Goal: Information Seeking & Learning: Learn about a topic

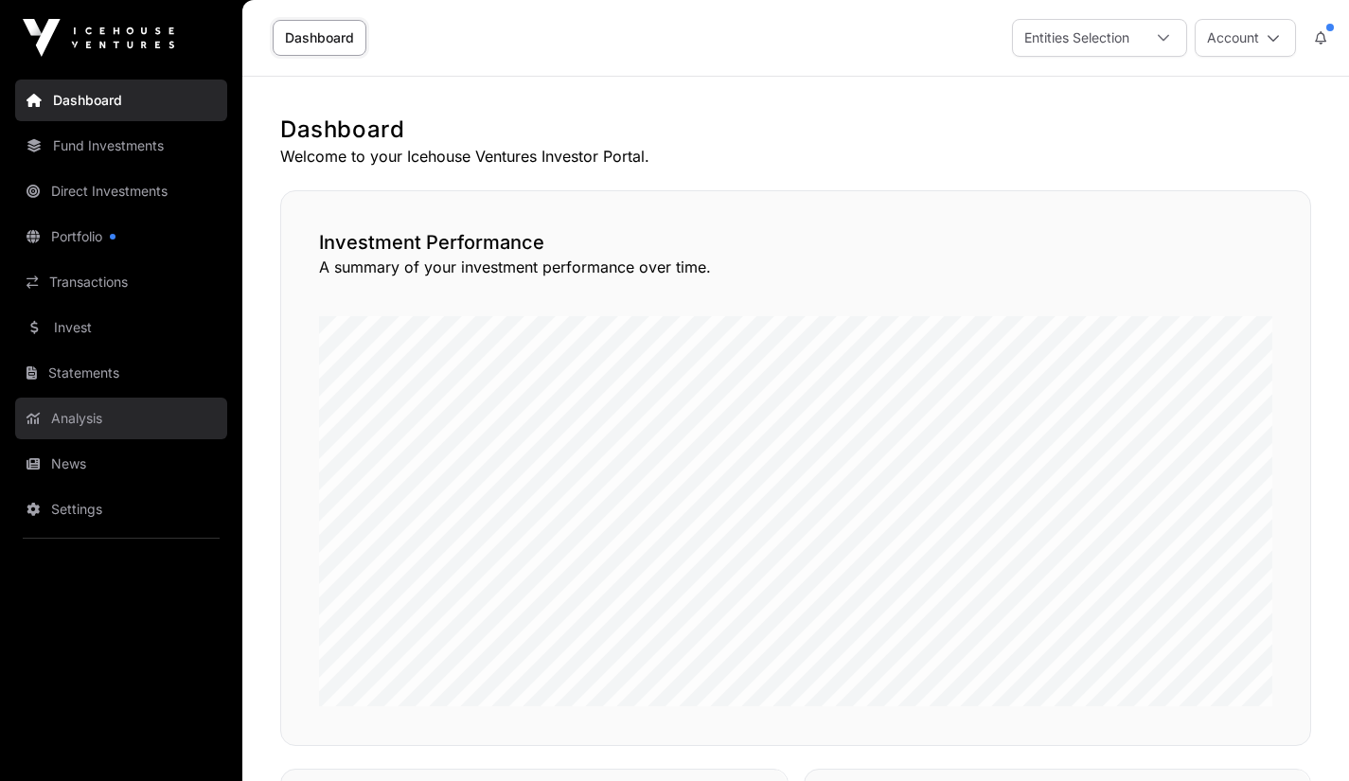
click at [79, 408] on link "Analysis" at bounding box center [121, 419] width 212 height 42
click at [84, 426] on link "Analysis" at bounding box center [121, 419] width 212 height 42
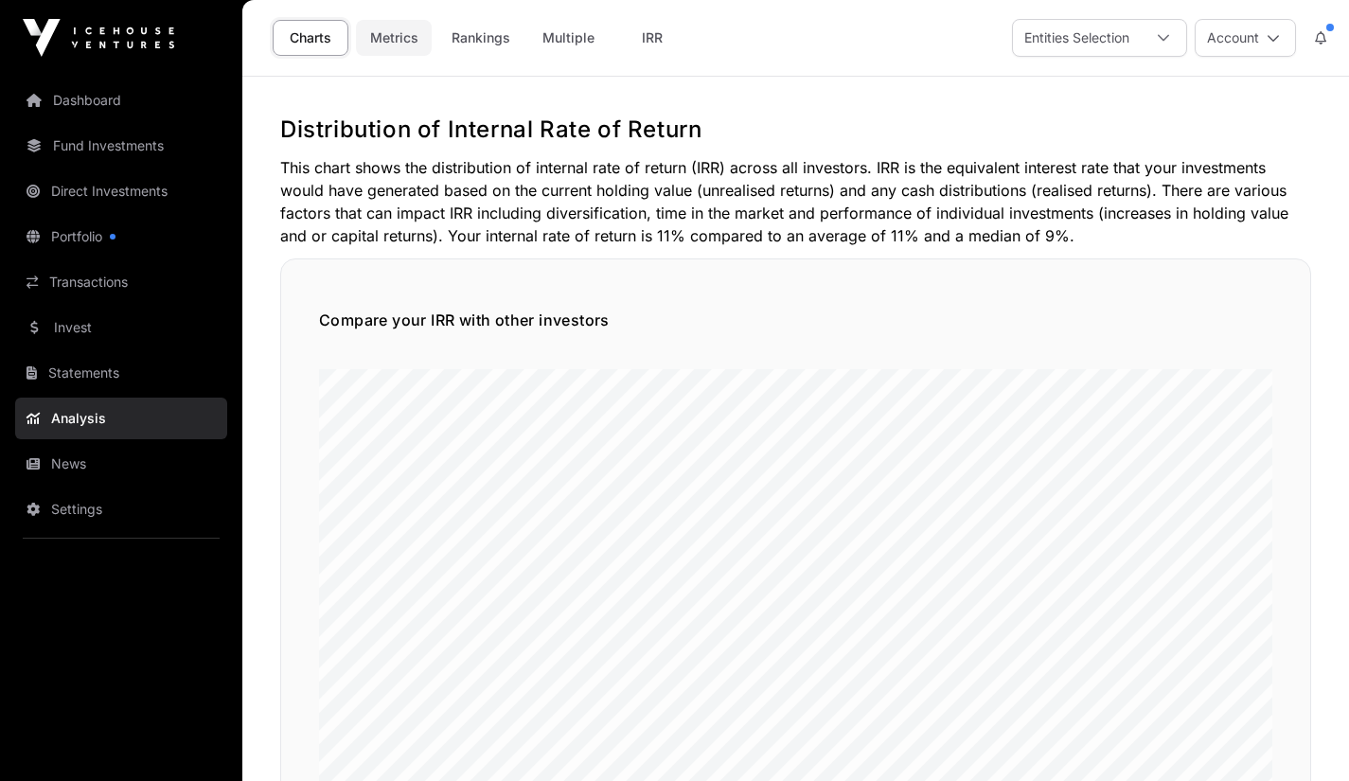
click at [397, 44] on link "Metrics" at bounding box center [394, 38] width 76 height 36
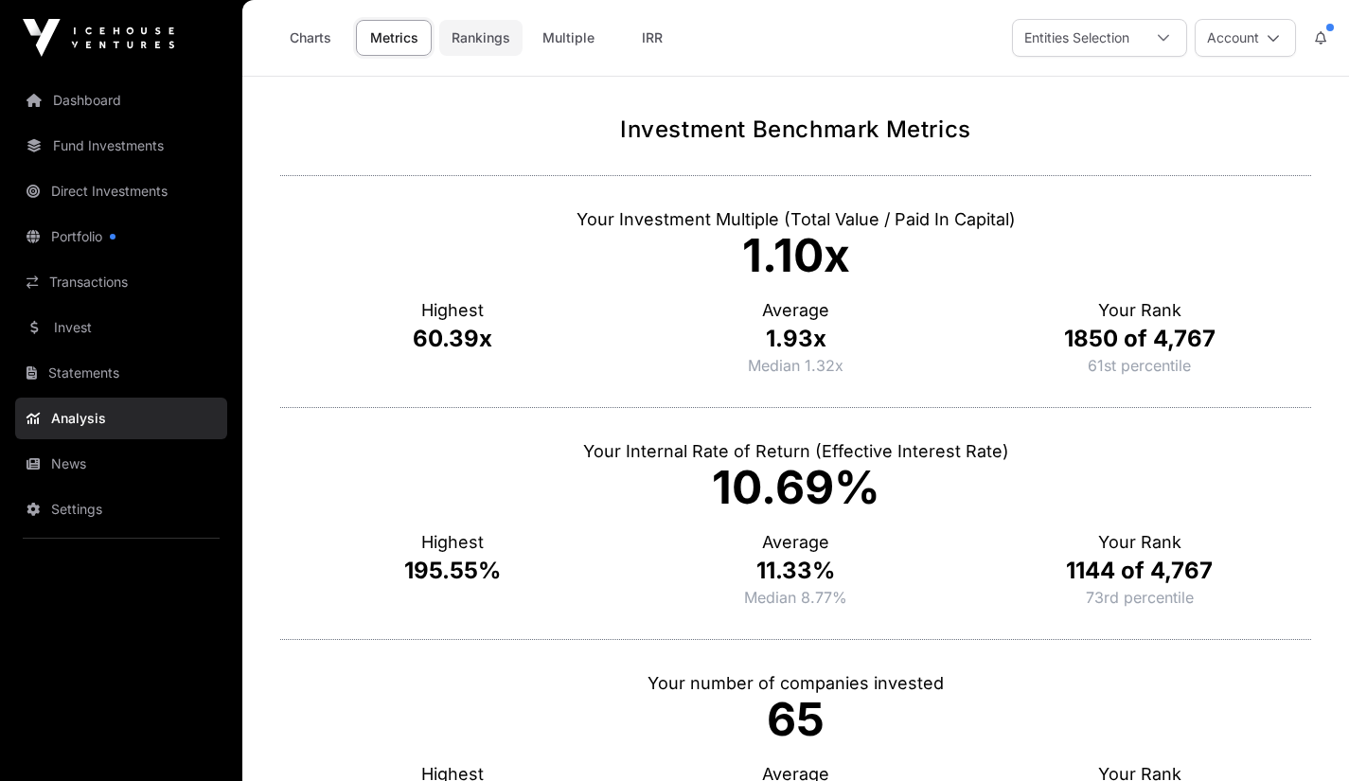
click at [464, 40] on link "Rankings" at bounding box center [480, 38] width 83 height 36
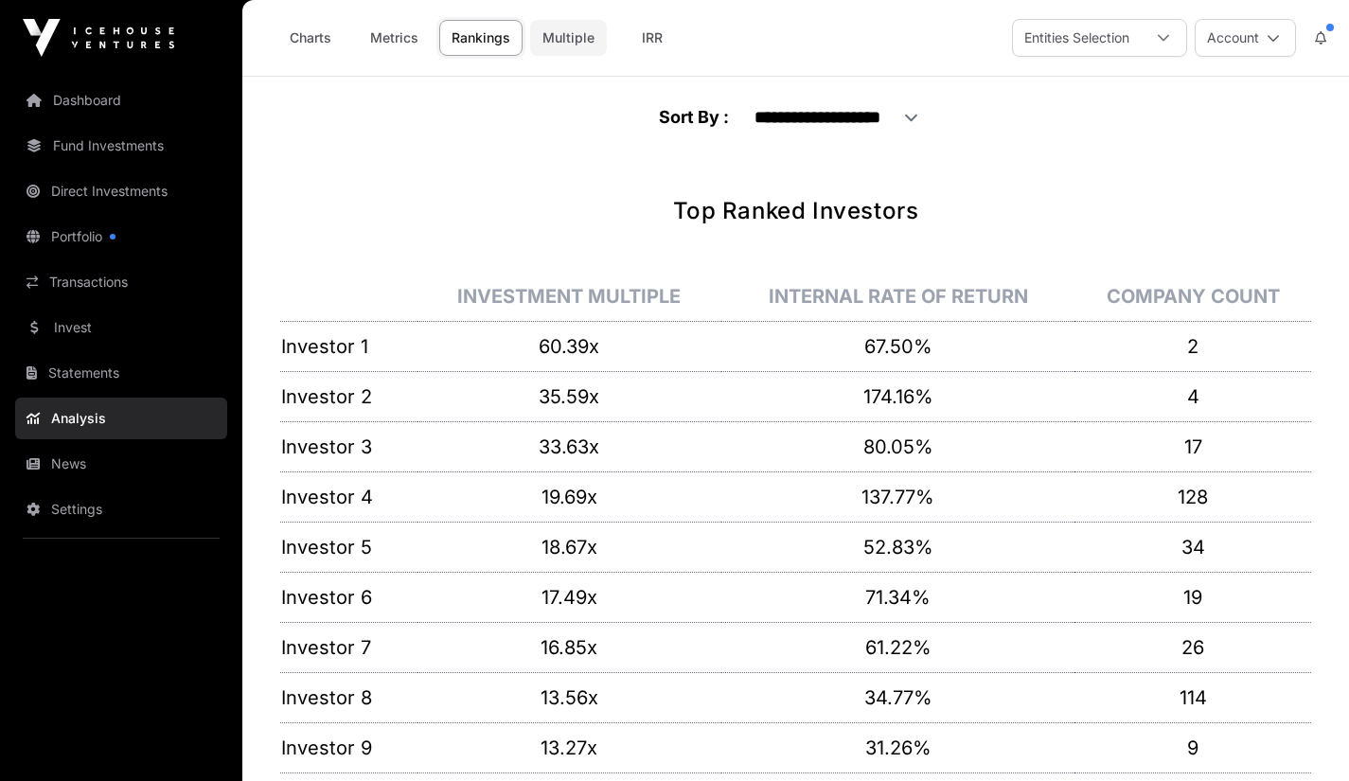
click at [556, 34] on link "Multiple" at bounding box center [568, 38] width 77 height 36
